Goal: Find contact information: Find contact information

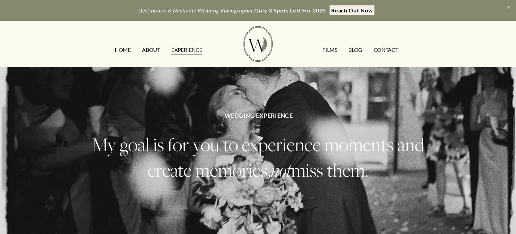
click at [384, 48] on link "CONTACT" at bounding box center [385, 50] width 25 height 11
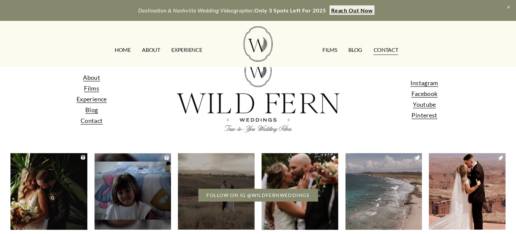
scroll to position [650, 0]
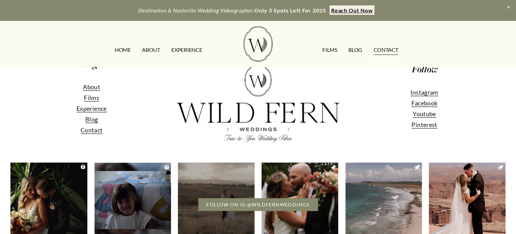
click at [422, 104] on span "Facebook" at bounding box center [424, 102] width 26 height 7
click at [427, 94] on span "Instagram" at bounding box center [424, 92] width 28 height 7
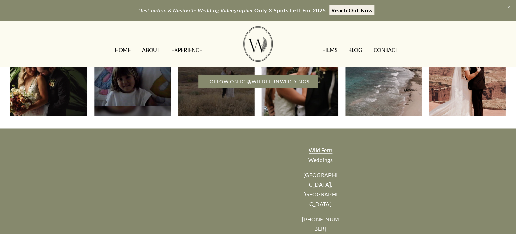
scroll to position [785, 0]
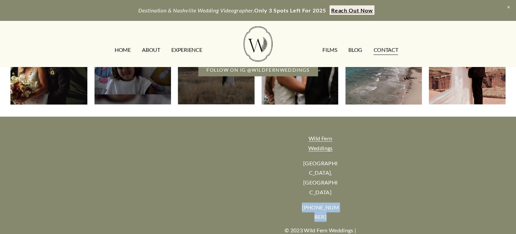
drag, startPoint x: 305, startPoint y: 179, endPoint x: 332, endPoint y: 192, distance: 30.0
click at [332, 203] on p "[PHONE_NUMBER]" at bounding box center [320, 213] width 38 height 20
click at [396, 172] on div "Wild Fern Weddings [GEOGRAPHIC_DATA], [GEOGRAPHIC_DATA] [PHONE_NUMBER] © 2023 W…" at bounding box center [258, 189] width 516 height 140
click at [315, 203] on p "[PHONE_NUMBER]" at bounding box center [320, 213] width 38 height 20
drag, startPoint x: 308, startPoint y: 181, endPoint x: 329, endPoint y: 190, distance: 22.7
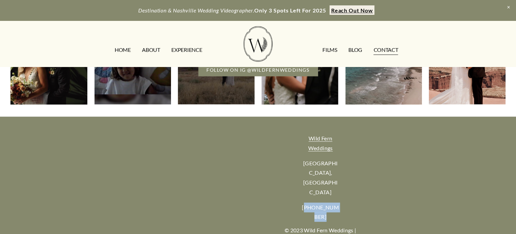
click at [329, 203] on p "[PHONE_NUMBER]" at bounding box center [320, 213] width 38 height 20
click at [348, 185] on div "Wild Fern Weddings [GEOGRAPHIC_DATA], [GEOGRAPHIC_DATA] [PHONE_NUMBER] © 2023 W…" at bounding box center [258, 189] width 516 height 140
drag, startPoint x: 307, startPoint y: 178, endPoint x: 332, endPoint y: 188, distance: 26.9
click at [332, 203] on p "[PHONE_NUMBER]" at bounding box center [320, 213] width 38 height 20
copy p "[PHONE_NUMBER]"
